Goal: Task Accomplishment & Management: Use online tool/utility

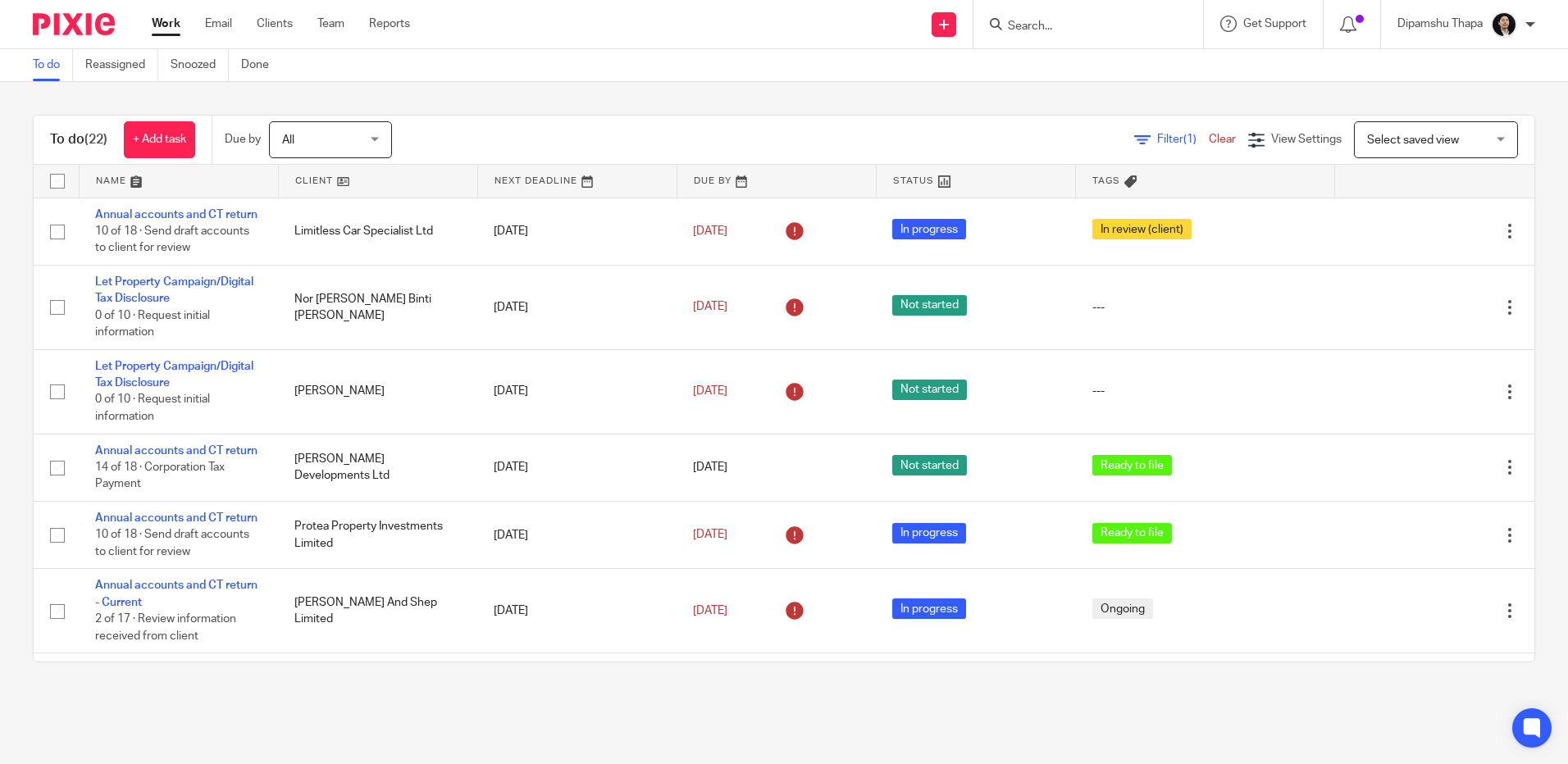
scroll to position [1278, 0]
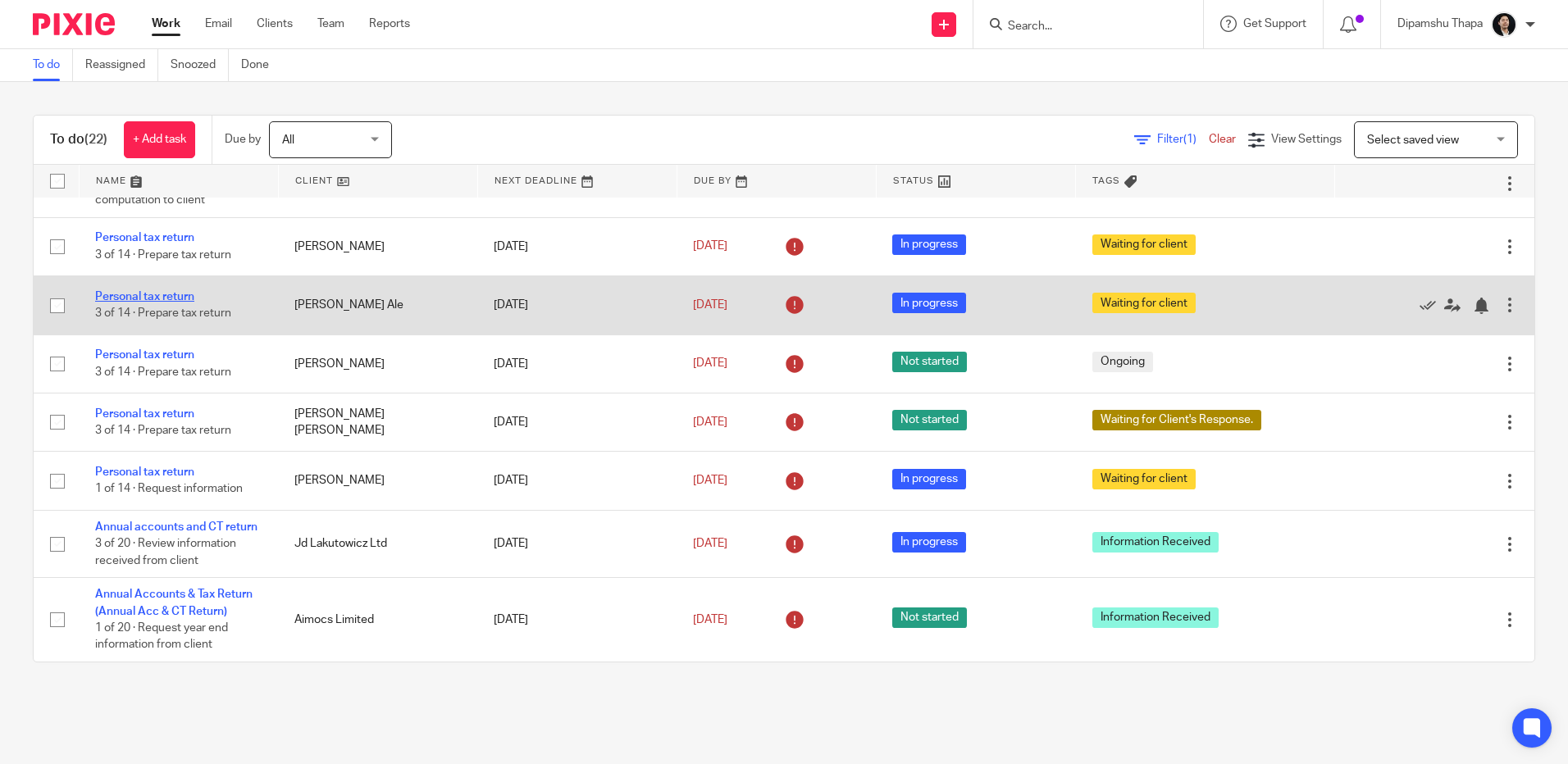
click at [147, 291] on link "Personal tax return" at bounding box center [144, 297] width 99 height 12
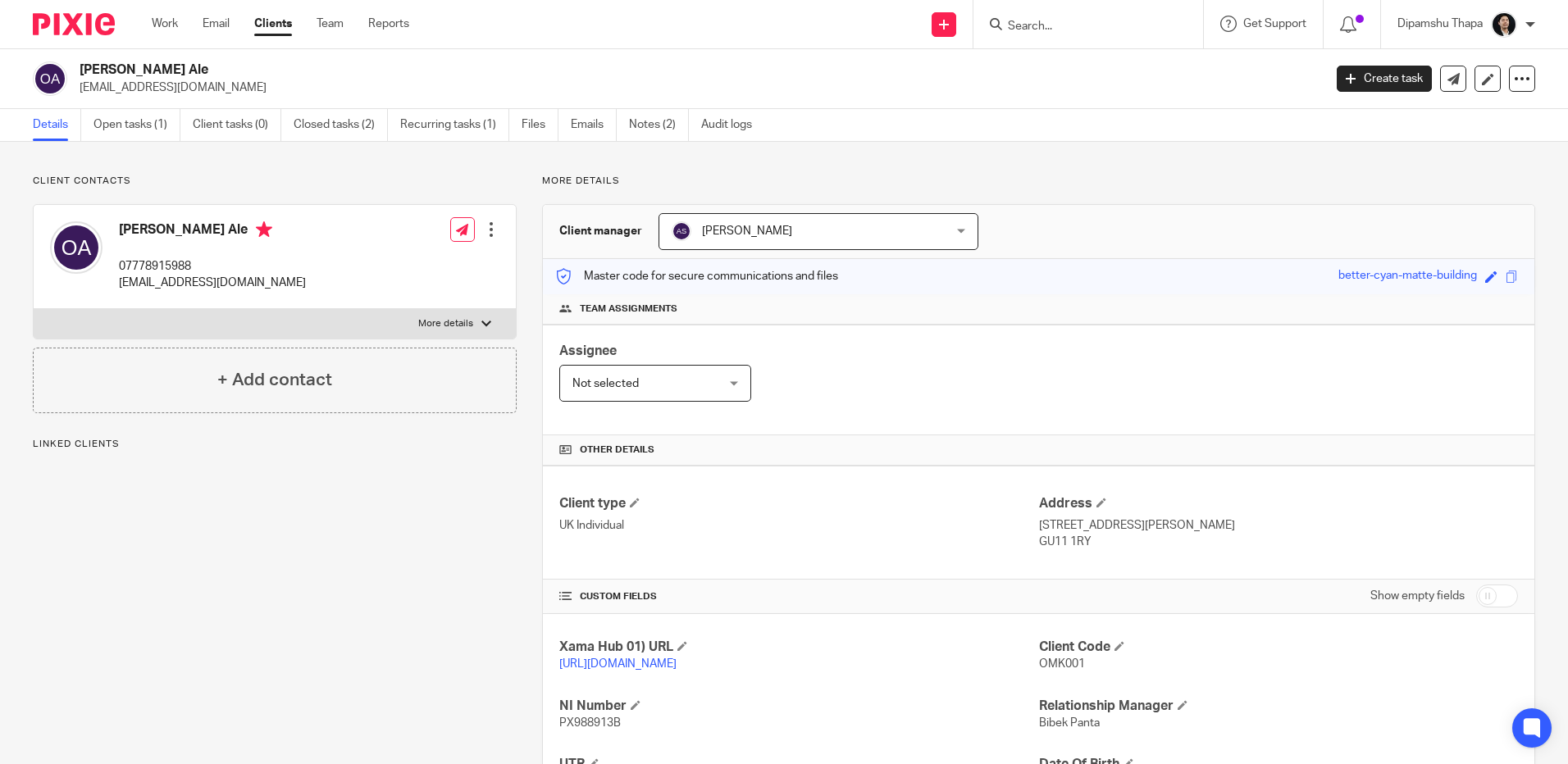
scroll to position [160, 0]
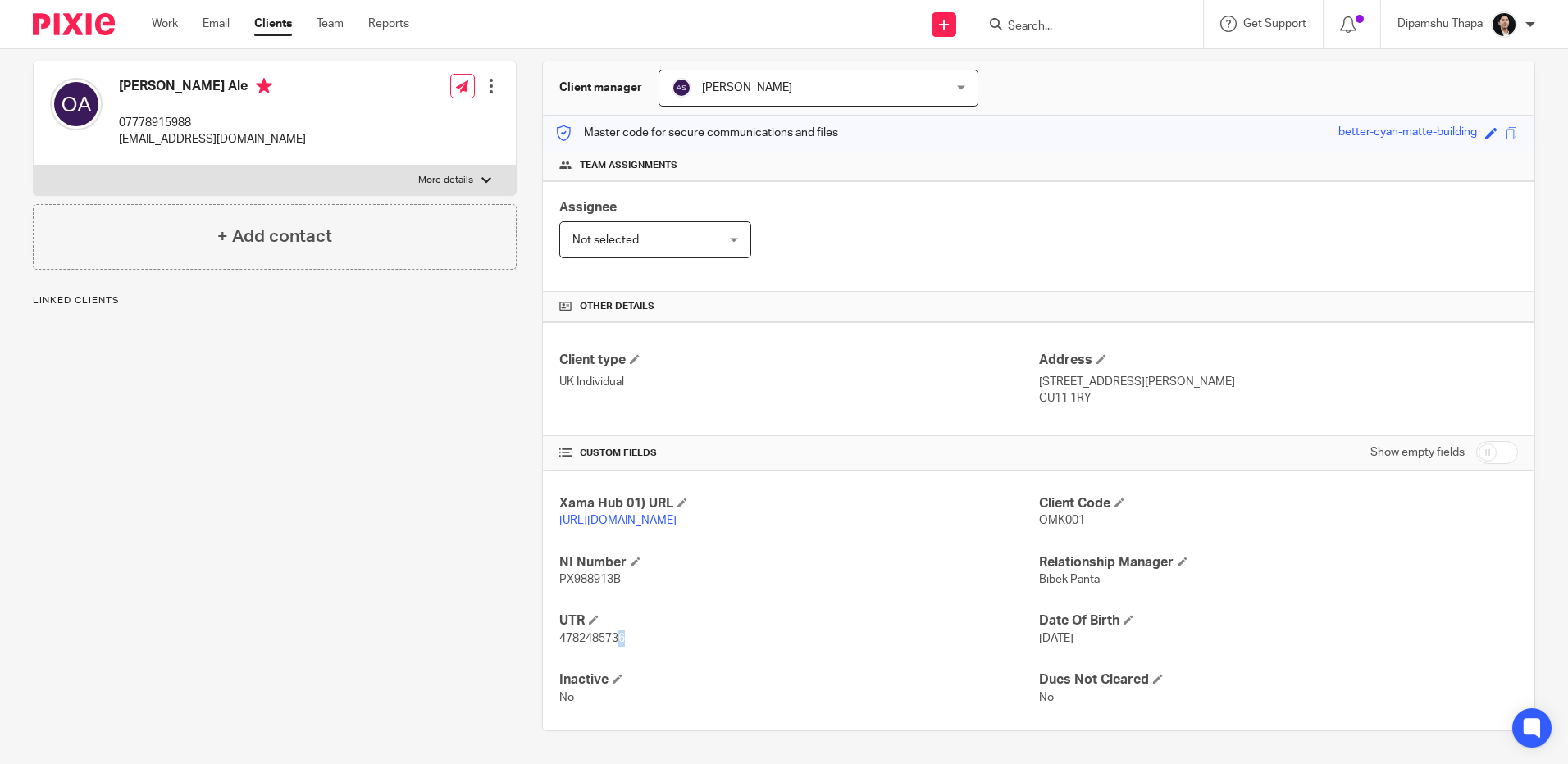
drag, startPoint x: 622, startPoint y: 633, endPoint x: 616, endPoint y: 645, distance: 13.4
click at [616, 645] on span "4782485736" at bounding box center [592, 639] width 66 height 12
drag, startPoint x: 616, startPoint y: 645, endPoint x: 713, endPoint y: 650, distance: 97.1
click at [750, 653] on div "Xama Hub 01) URL https://platform.xamatech.com/portal/crm/clients/fb242b30-378e…" at bounding box center [1039, 601] width 991 height 260
drag, startPoint x: 558, startPoint y: 639, endPoint x: 621, endPoint y: 641, distance: 63.0
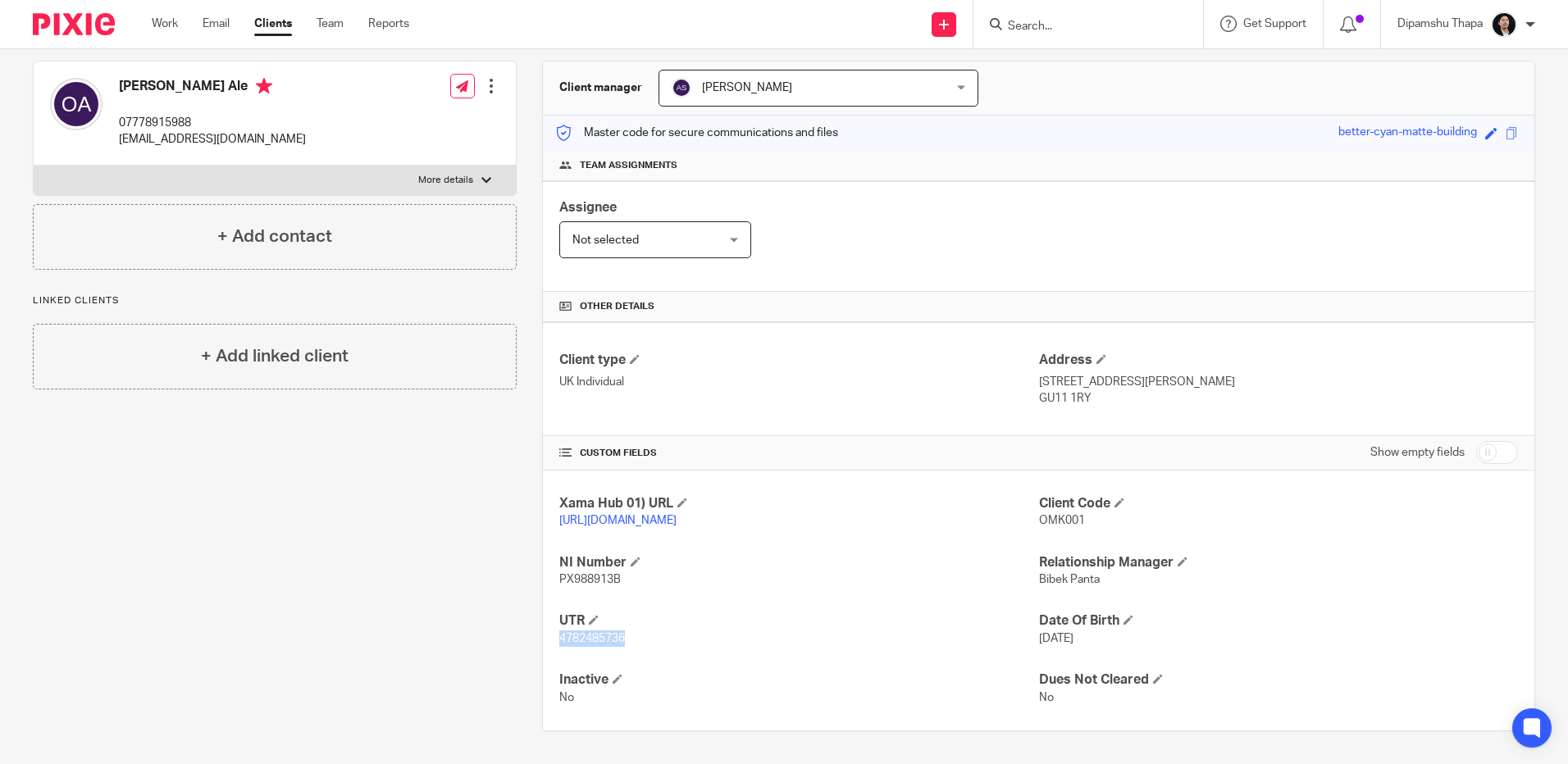
click at [621, 641] on span "4782485736" at bounding box center [592, 639] width 66 height 12
click at [659, 448] on div "CUSTOM FIELDS Show empty fields" at bounding box center [1038, 452] width 959 height 32
drag, startPoint x: 625, startPoint y: 640, endPoint x: 550, endPoint y: 634, distance: 75.2
click at [550, 634] on div "Xama Hub 01) URL https://platform.xamatech.com/portal/crm/clients/fb242b30-378e…" at bounding box center [1039, 601] width 991 height 260
copy span "4782485736"
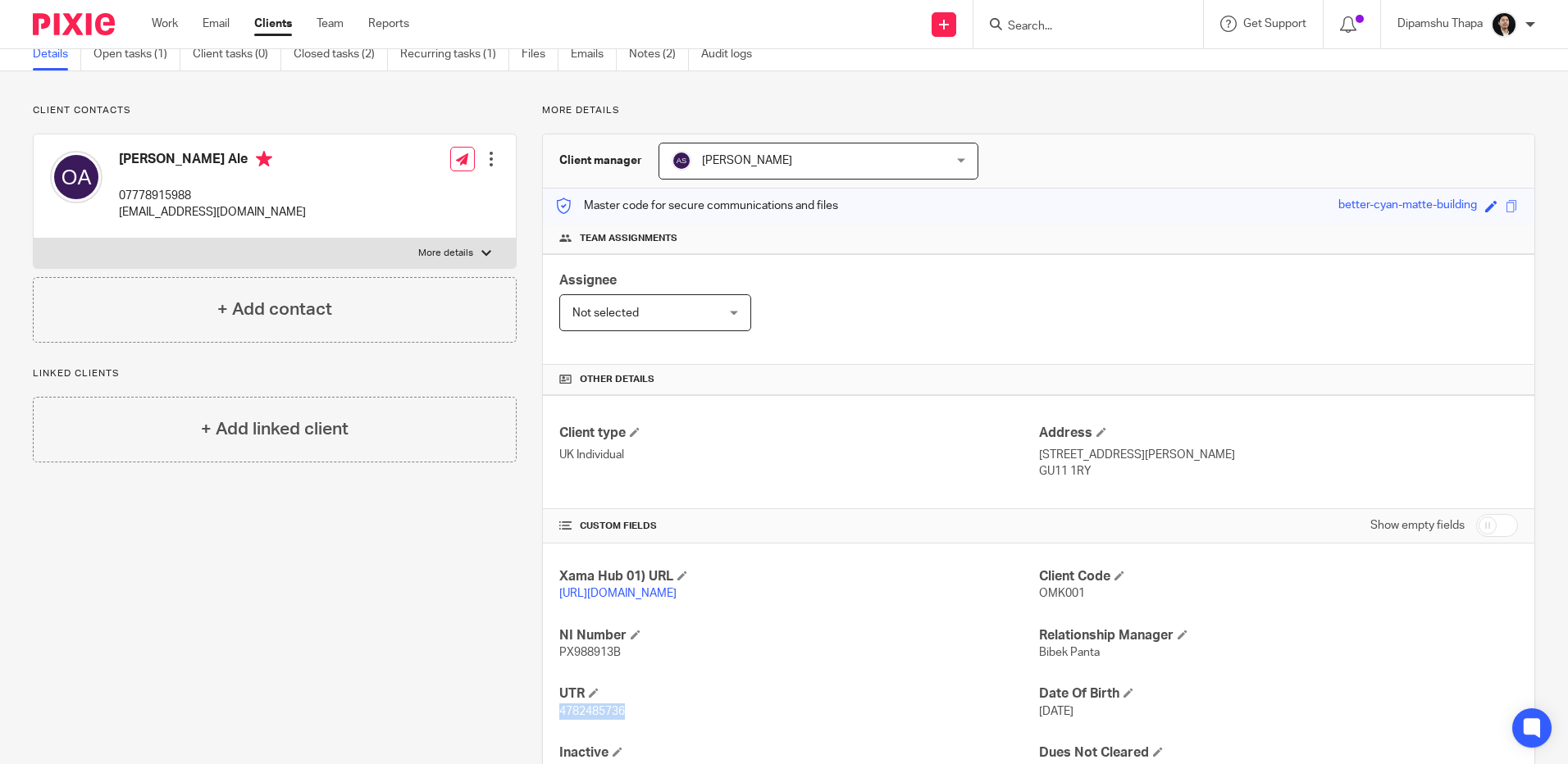
scroll to position [0, 0]
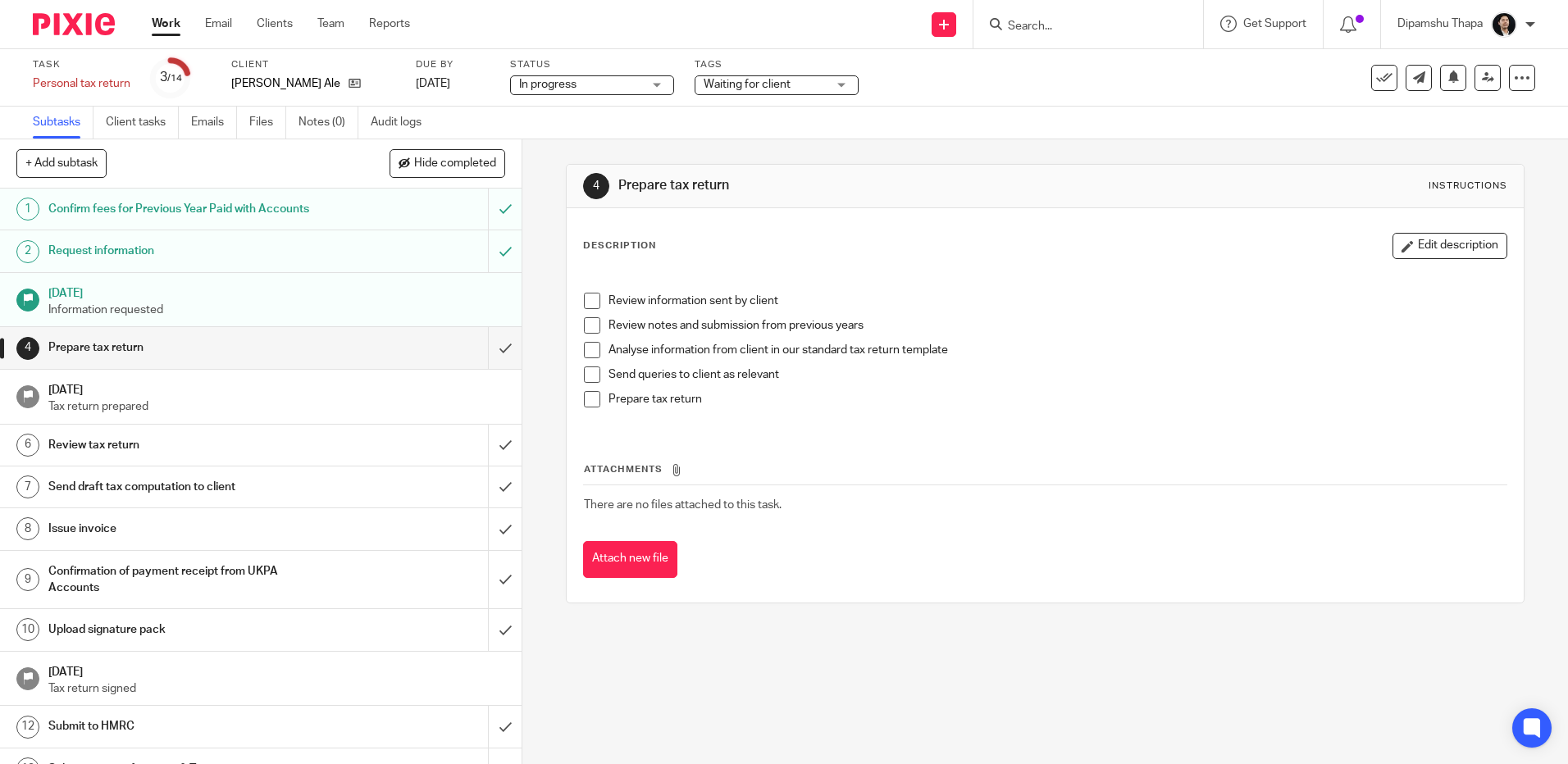
click at [133, 242] on h1 "Request information" at bounding box center [189, 251] width 282 height 25
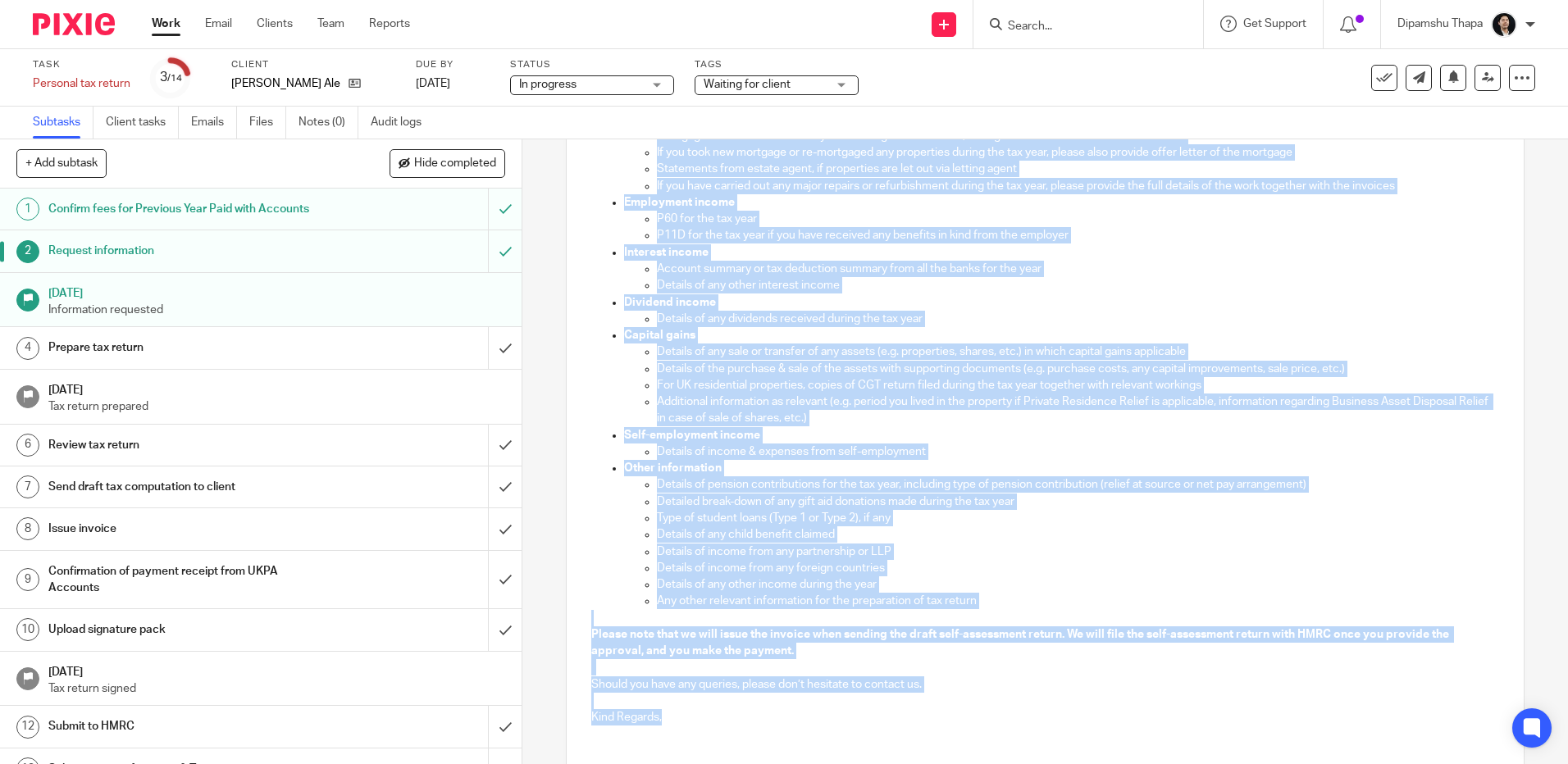
scroll to position [502, 0]
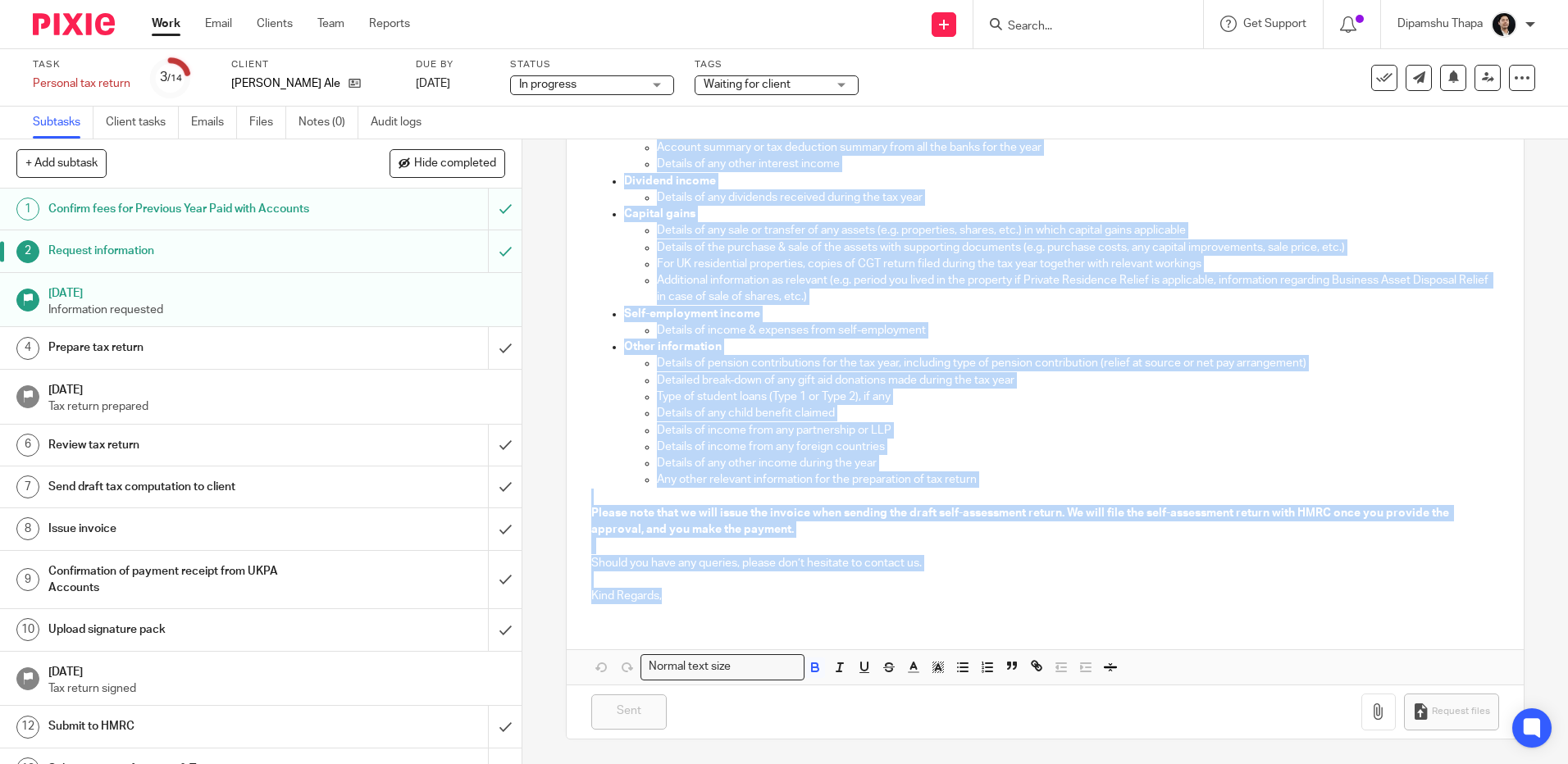
drag, startPoint x: 584, startPoint y: 347, endPoint x: 669, endPoint y: 593, distance: 260.3
click at [669, 593] on div "Dear [PERSON_NAME], I hope you are keeping well. The tax year 2024/ 2025 has en…" at bounding box center [1045, 220] width 956 height 793
copy div "Lore Ip Dolors, A cons adi eli seddoei temp. Inc utl etdo 2161/ 2464 mag aliqu …"
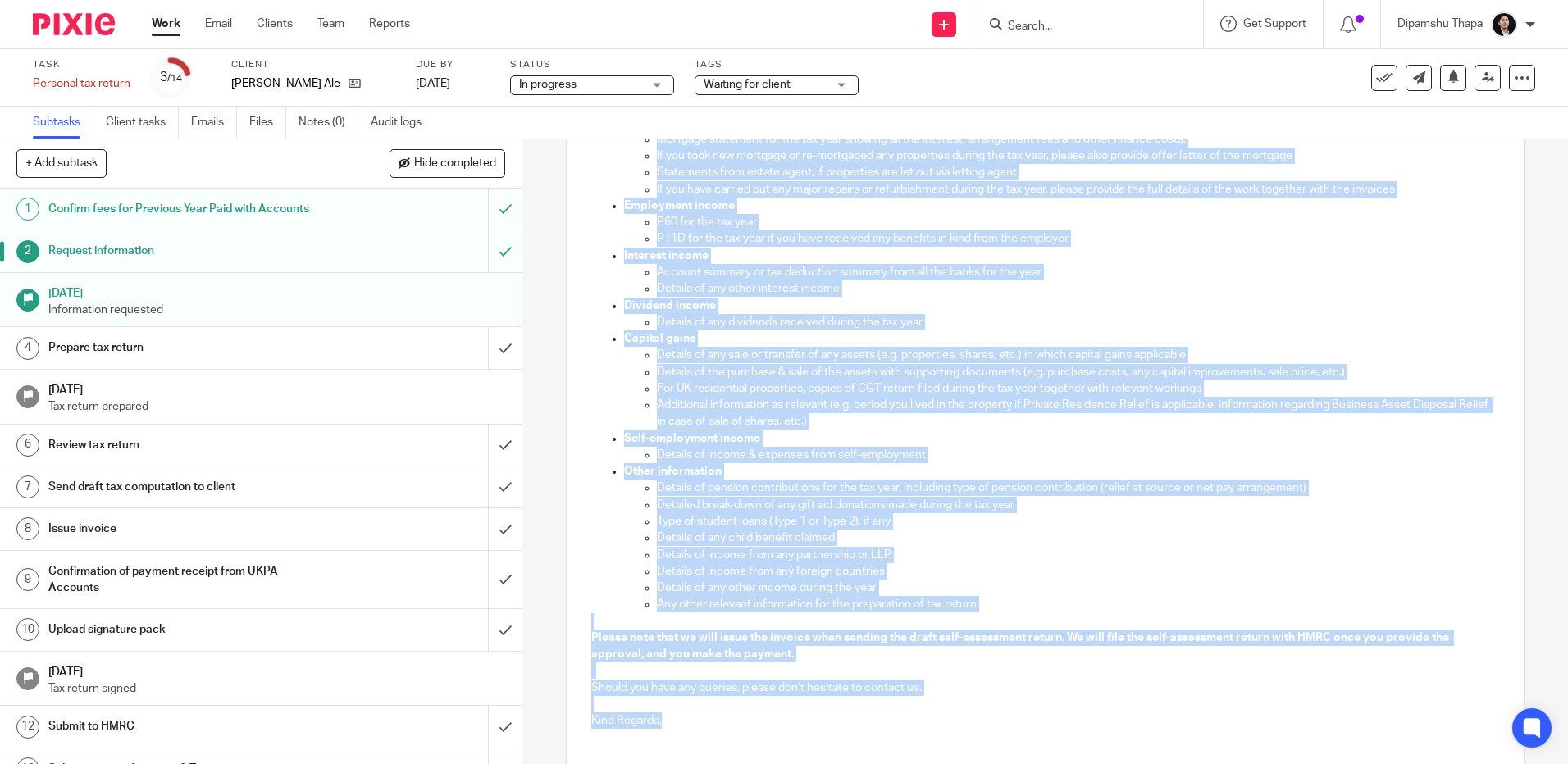
scroll to position [174, 0]
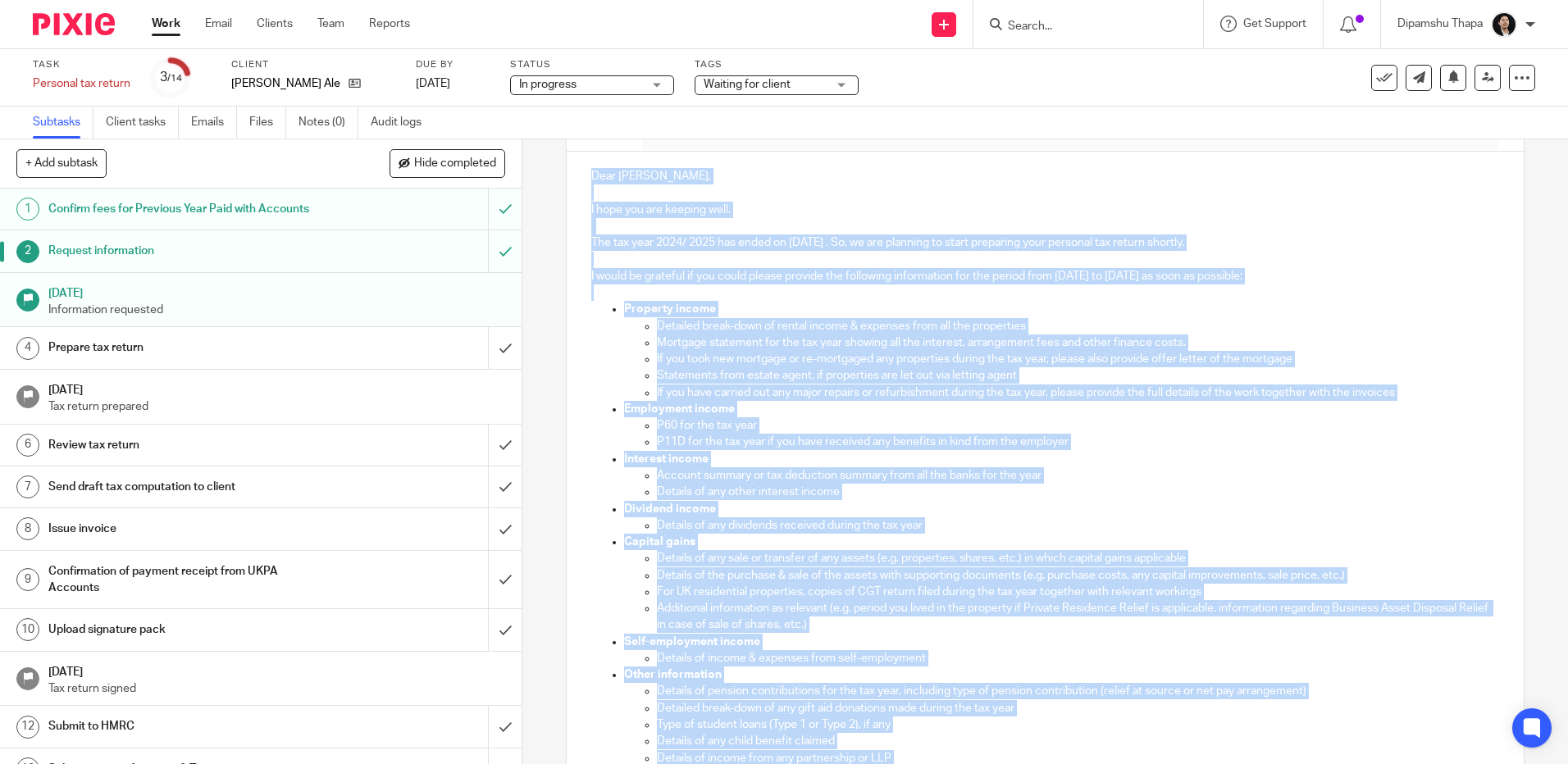
copy div "Lore Ip Dolors, A cons adi eli seddoei temp. Inc utl etdo 2161/ 2464 mag aliqu …"
